Goal: Check status: Check status

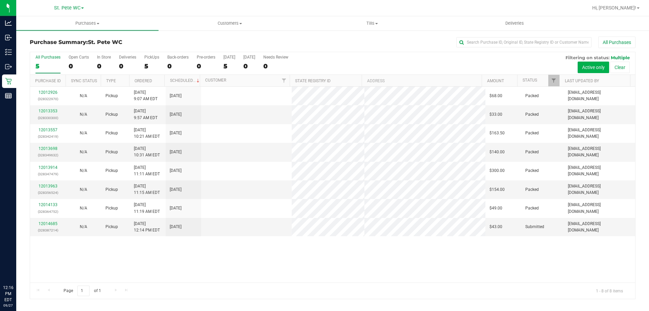
click at [88, 231] on td "N/A" at bounding box center [84, 227] width 36 height 18
click at [43, 223] on link "12014685" at bounding box center [48, 223] width 19 height 5
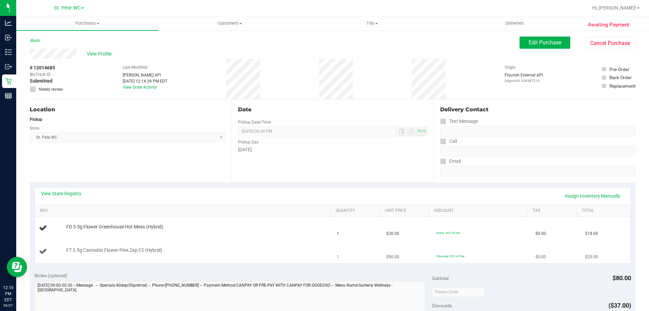
click at [107, 252] on div "FT 3.5g Cannabis Flower Pine Zap F2 (Hybrid)" at bounding box center [195, 250] width 264 height 7
click at [109, 249] on span "FT 3.5g Cannabis Flower Pine Zap F2 (Hybrid)" at bounding box center [114, 250] width 96 height 6
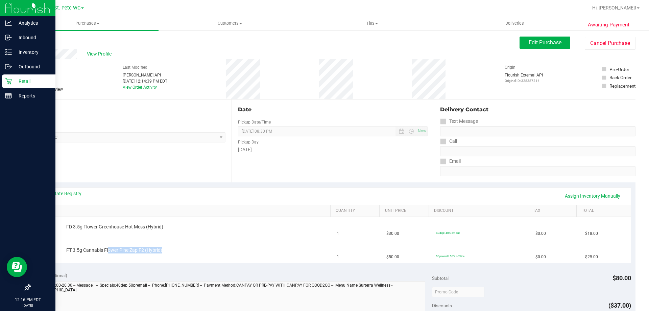
click at [15, 85] on div "Retail" at bounding box center [28, 81] width 53 height 14
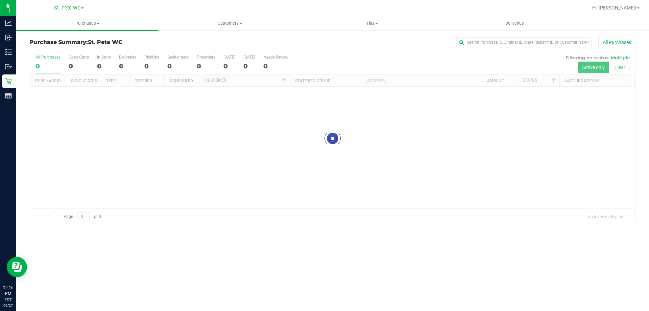
click at [79, 31] on div "Purchase Summary: St. [PERSON_NAME] WC All Purchases Loading... All Purchases 0…" at bounding box center [332, 131] width 633 height 202
click at [79, 27] on uib-tab-heading "Purchases Summary of purchases Fulfillment All purchases" at bounding box center [87, 23] width 142 height 14
click at [75, 46] on li "Fulfillment" at bounding box center [87, 49] width 142 height 8
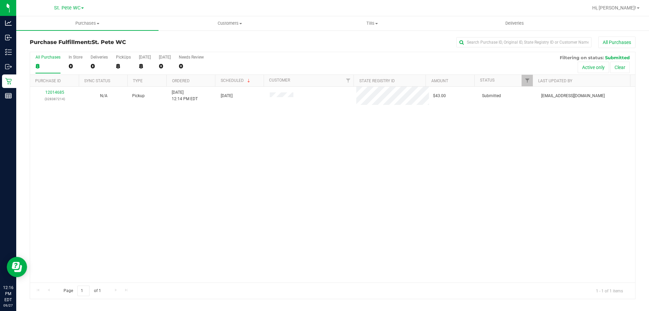
click at [218, 149] on div "12014685 (328387214) N/A Pickup [DATE] 12:14 PM EDT 9/27/2025 $43.00 Submitted …" at bounding box center [332, 185] width 605 height 196
